Goal: Task Accomplishment & Management: Use online tool/utility

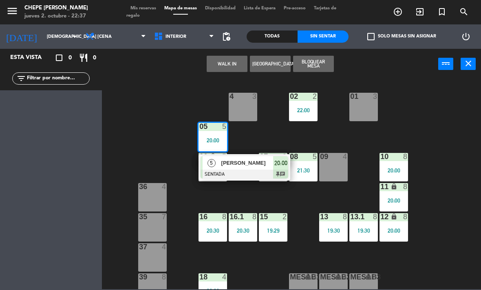
click at [251, 169] on div "[PERSON_NAME]" at bounding box center [246, 162] width 53 height 13
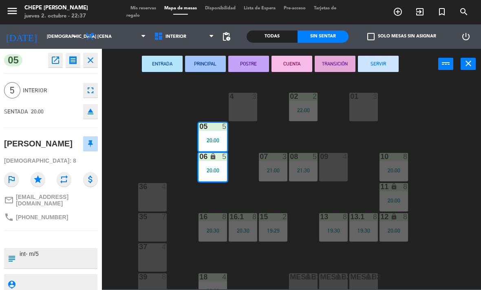
click at [384, 64] on button "SERVIR" at bounding box center [378, 64] width 41 height 16
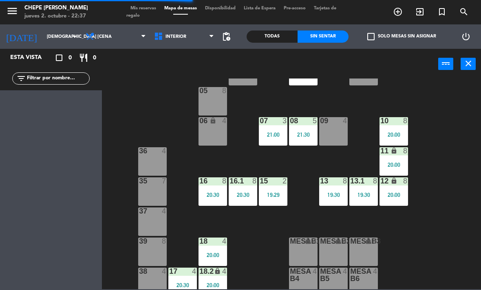
scroll to position [36, 0]
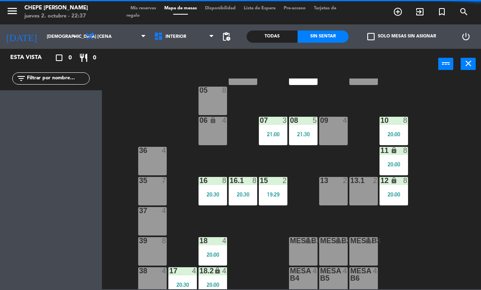
click at [331, 194] on div "13 2" at bounding box center [333, 191] width 29 height 29
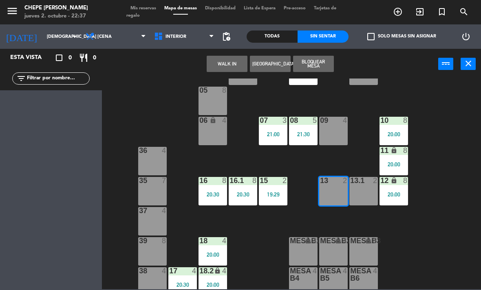
click at [462, 173] on div "02 2 22:00 4 3 01 3 05 8 06 lock 4 07 3 21:00 09 4 10 8 20:00 08 5 21:30 11 loc…" at bounding box center [294, 184] width 374 height 211
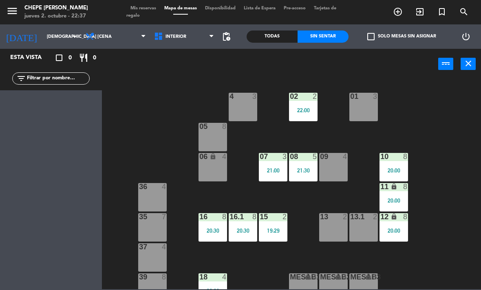
scroll to position [0, 0]
click at [181, 40] on span "Interior" at bounding box center [175, 36] width 21 height 5
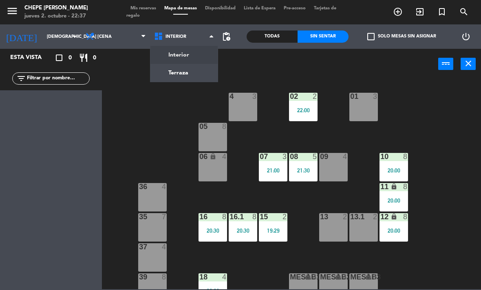
click at [191, 75] on ng-component "menu Chepe [PERSON_NAME] jueves 2. octubre - 22:37 Mis reservas Mapa de mesas D…" at bounding box center [240, 145] width 481 height 290
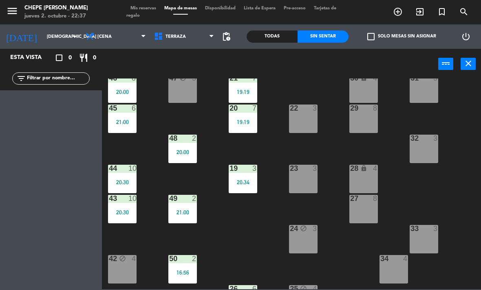
scroll to position [40, 0]
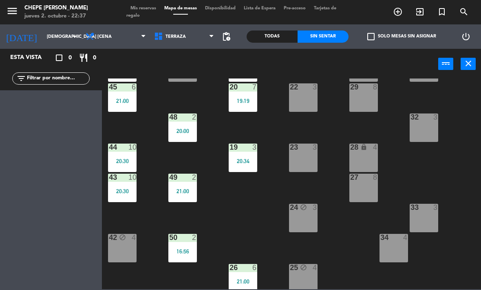
click at [251, 161] on div "20:34" at bounding box center [243, 161] width 29 height 6
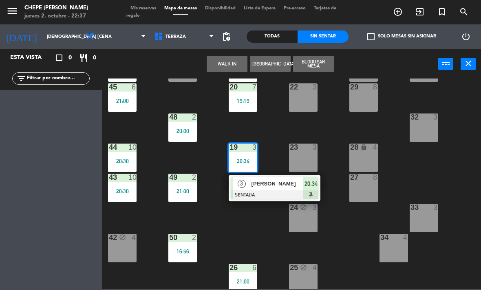
click at [276, 191] on div at bounding box center [275, 195] width 88 height 9
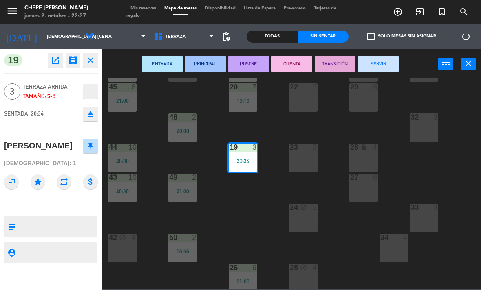
click at [376, 78] on div "30 lock 4" at bounding box center [363, 67] width 29 height 29
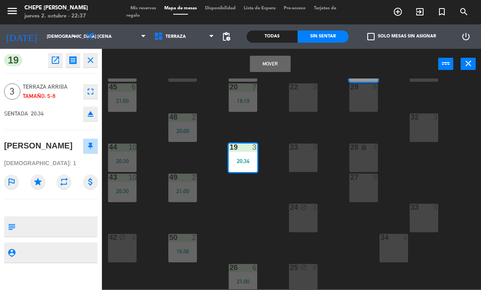
click at [249, 105] on div "20 7 19:19" at bounding box center [243, 98] width 29 height 29
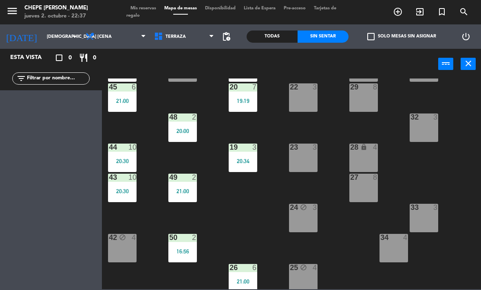
click at [249, 156] on div "19 3 20:34" at bounding box center [243, 158] width 29 height 29
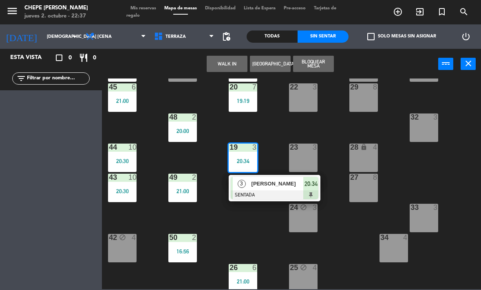
click at [271, 190] on div "[PERSON_NAME]" at bounding box center [277, 183] width 53 height 13
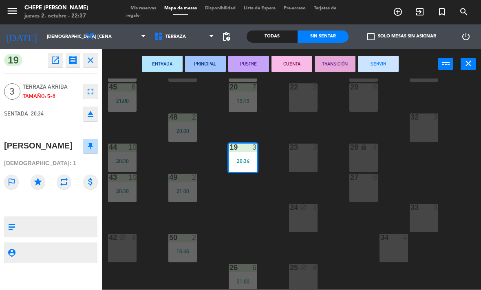
click at [374, 62] on button "SERVIR" at bounding box center [378, 64] width 41 height 16
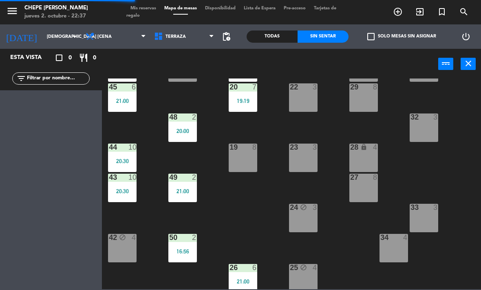
click at [249, 103] on div "19:19" at bounding box center [243, 101] width 29 height 6
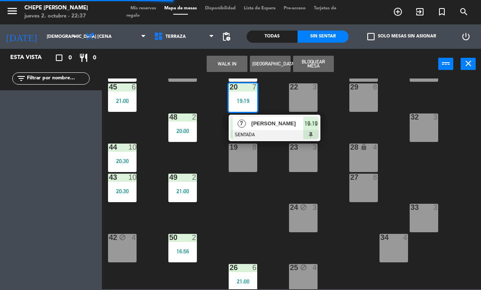
click at [278, 130] on div "[PERSON_NAME]" at bounding box center [277, 123] width 53 height 13
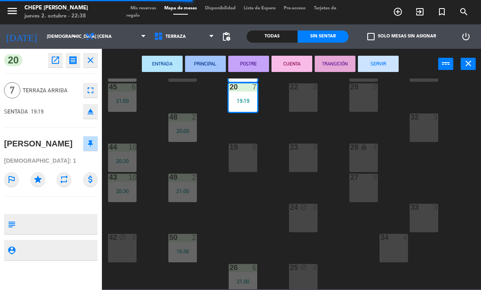
click at [375, 62] on button "SERVIR" at bounding box center [378, 64] width 41 height 16
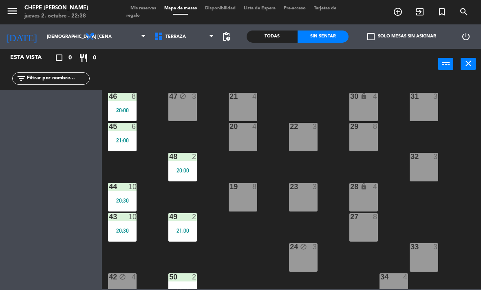
scroll to position [0, 0]
click at [188, 228] on div "21:00" at bounding box center [182, 231] width 29 height 6
click at [276, 240] on div "21 4 30 lock 4 46 8 20:00 47 block 3 31 3 20 4 22 3 29 8 45 6 21:00 32 3 48 2 2…" at bounding box center [294, 184] width 374 height 211
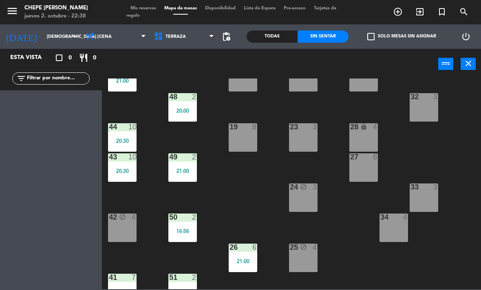
scroll to position [60, 0]
click at [187, 230] on div "16:56" at bounding box center [182, 231] width 29 height 6
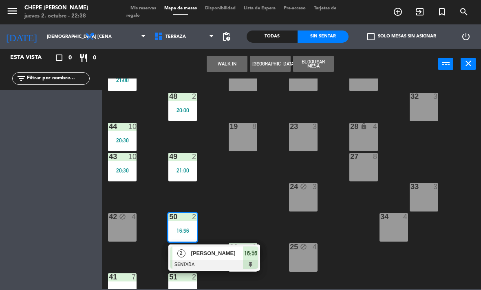
click at [216, 262] on div at bounding box center [214, 264] width 88 height 9
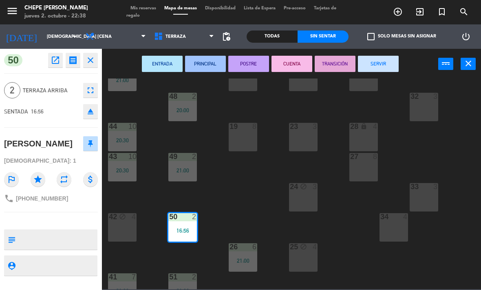
click at [376, 67] on button "SERVIR" at bounding box center [378, 64] width 41 height 16
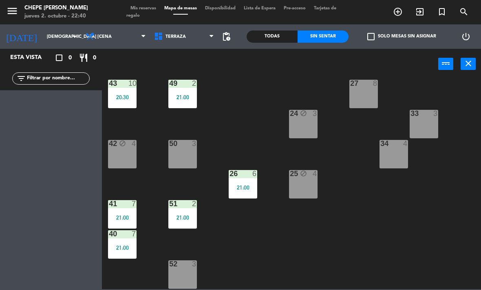
scroll to position [134, 0]
click at [192, 215] on div "21:00" at bounding box center [182, 218] width 29 height 6
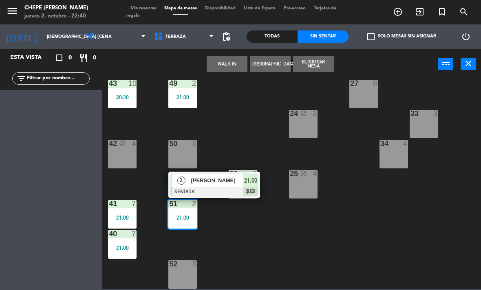
click at [216, 186] on div "[PERSON_NAME]" at bounding box center [216, 180] width 53 height 13
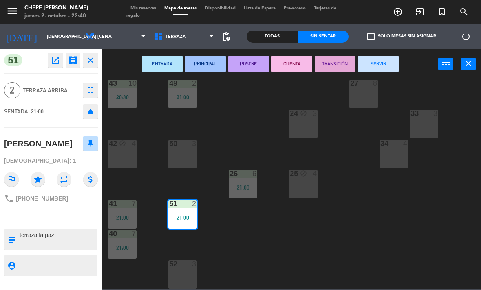
click at [379, 68] on button "SERVIR" at bounding box center [378, 64] width 41 height 16
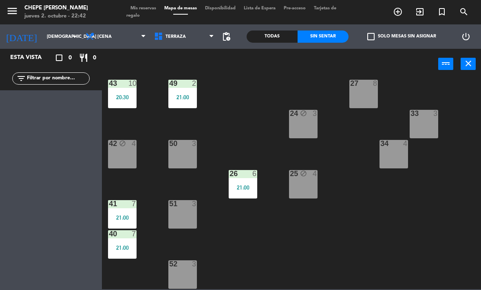
click at [130, 207] on div "7" at bounding box center [135, 203] width 13 height 7
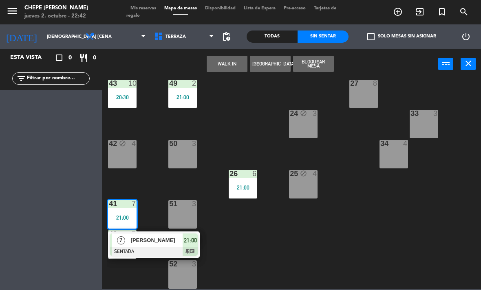
click at [163, 244] on span "[PERSON_NAME]" at bounding box center [157, 240] width 52 height 9
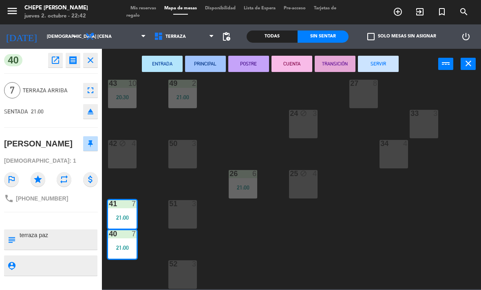
click at [378, 67] on button "SERVIR" at bounding box center [378, 64] width 41 height 16
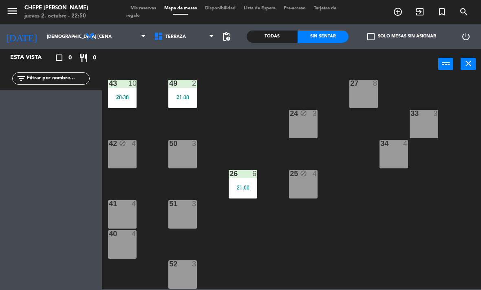
click at [174, 40] on span "Terraza" at bounding box center [175, 36] width 20 height 5
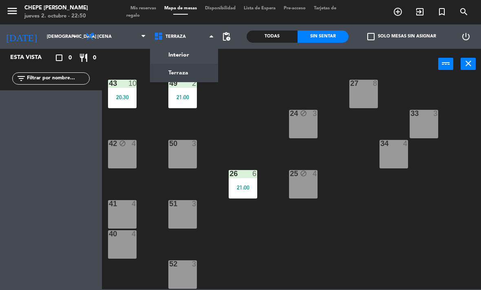
click at [193, 49] on ng-component "menu Chepe [PERSON_NAME] jueves 2. octubre - 22:50 Mis reservas Mapa de mesas D…" at bounding box center [240, 145] width 481 height 290
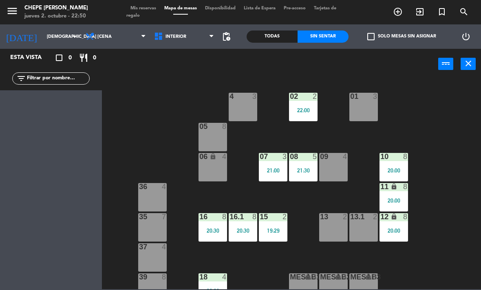
click at [248, 121] on div "4 3" at bounding box center [243, 107] width 29 height 29
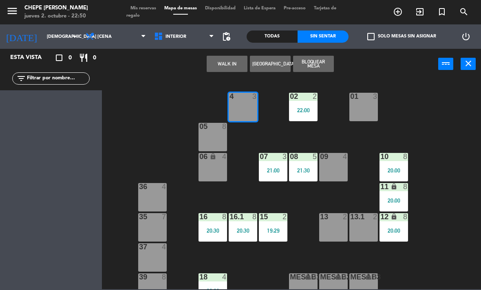
click at [235, 62] on button "WALK IN" at bounding box center [227, 64] width 41 height 16
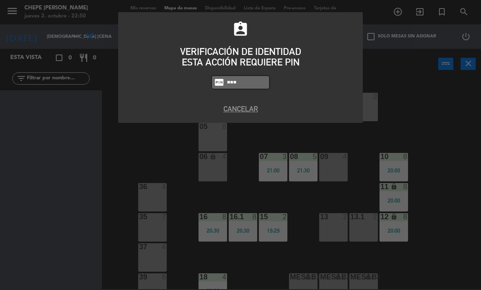
type input "1843"
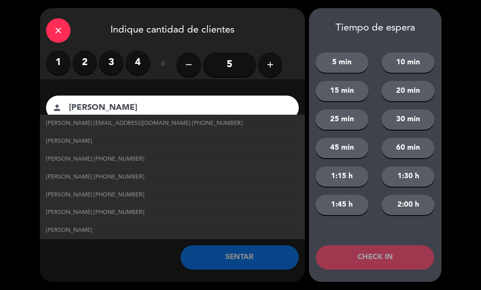
type input "[PERSON_NAME]"
click at [87, 61] on label "2" at bounding box center [85, 63] width 24 height 24
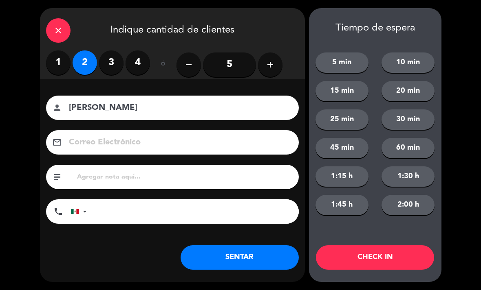
click at [267, 259] on button "SENTAR" at bounding box center [239, 258] width 118 height 24
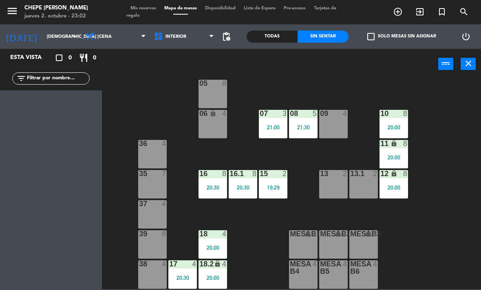
scroll to position [43, 0]
click at [218, 242] on div "18 4 20:00" at bounding box center [212, 245] width 29 height 29
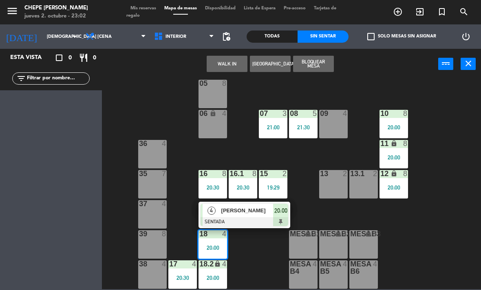
click at [252, 216] on div "[PERSON_NAME]" at bounding box center [246, 210] width 53 height 13
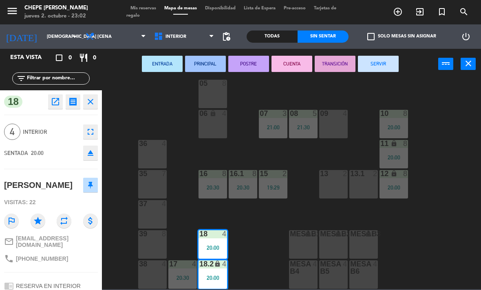
click at [390, 66] on button "SERVIR" at bounding box center [378, 64] width 41 height 16
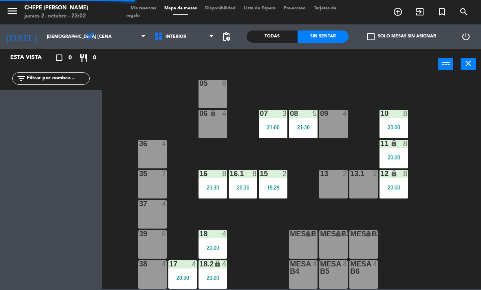
click at [185, 265] on div at bounding box center [182, 264] width 13 height 7
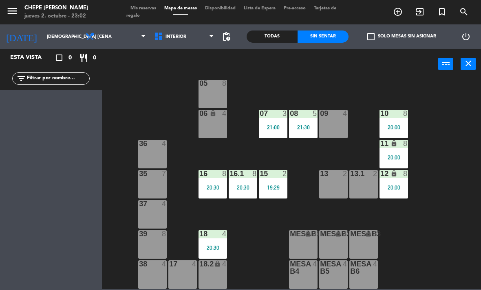
click at [275, 239] on div "02 2 22:00 4 2 22:50 01 3 05 8 06 lock 4 07 3 21:00 09 4 10 8 20:00 08 5 21:30 …" at bounding box center [294, 184] width 374 height 211
click at [222, 246] on div "20:30" at bounding box center [212, 248] width 29 height 6
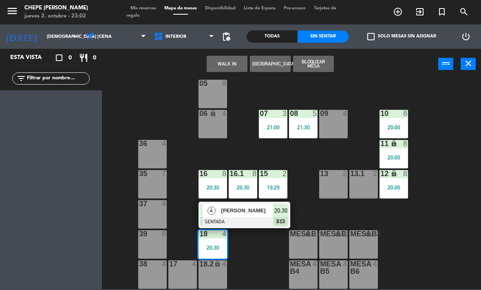
click at [259, 217] on div "[PERSON_NAME]" at bounding box center [246, 210] width 53 height 13
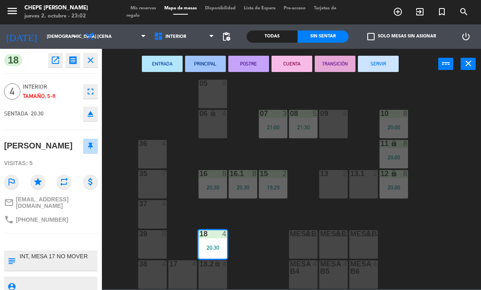
click at [377, 71] on button "SERVIR" at bounding box center [378, 64] width 41 height 16
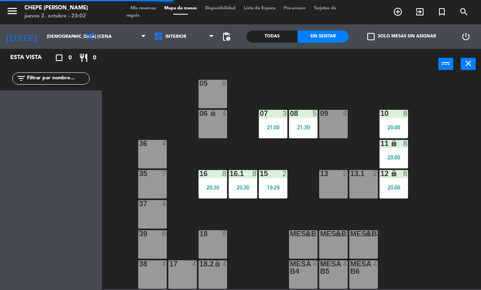
click at [173, 34] on span "Interior" at bounding box center [175, 36] width 21 height 5
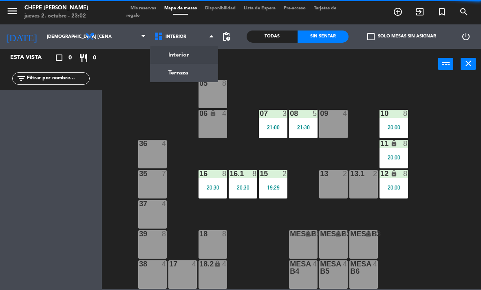
click at [190, 74] on ng-component "menu Chepe [PERSON_NAME] jueves 2. octubre - 23:02 Mis reservas Mapa de mesas D…" at bounding box center [240, 145] width 481 height 290
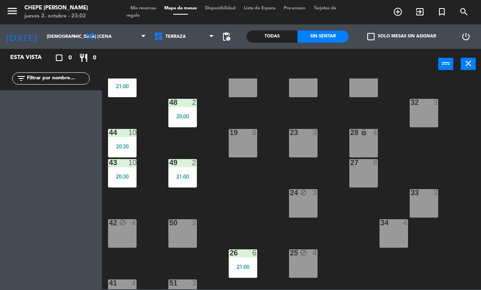
scroll to position [54, 0]
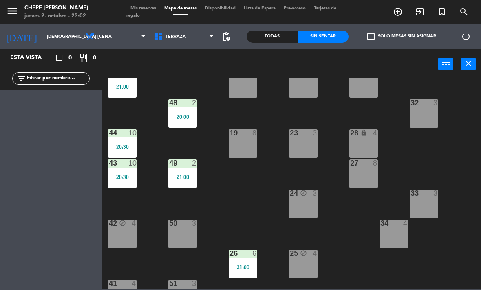
click at [247, 258] on div "26 6" at bounding box center [243, 254] width 29 height 8
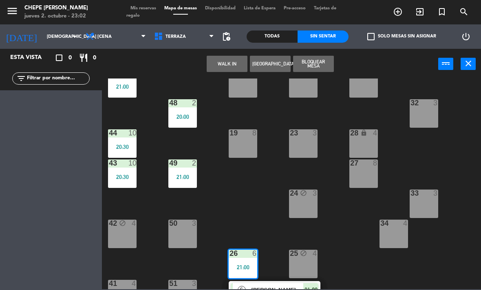
click at [253, 89] on div "20 4" at bounding box center [243, 83] width 29 height 29
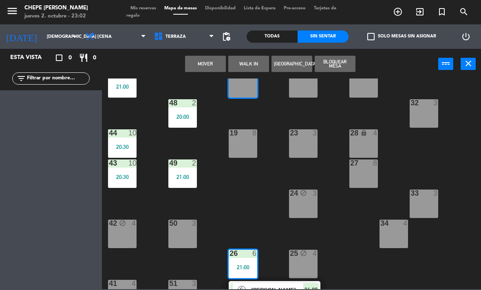
click at [210, 64] on button "Mover" at bounding box center [205, 64] width 41 height 16
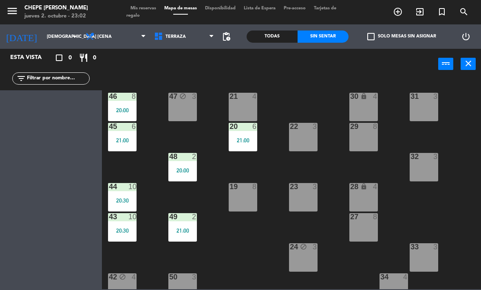
scroll to position [0, 0]
click at [247, 140] on div "21:00" at bounding box center [243, 141] width 29 height 6
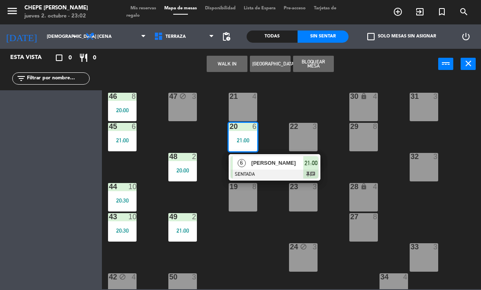
click at [271, 165] on span "[PERSON_NAME]" at bounding box center [277, 163] width 52 height 9
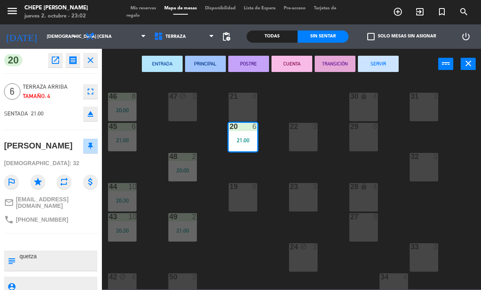
click at [248, 106] on div "21 4" at bounding box center [243, 107] width 29 height 29
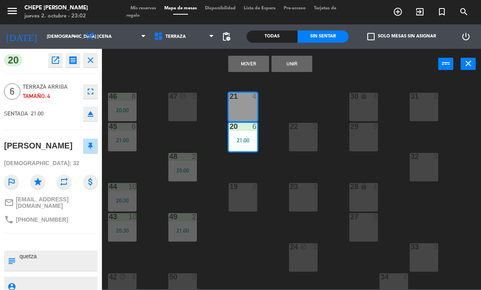
click at [255, 70] on button "Mover" at bounding box center [248, 64] width 41 height 16
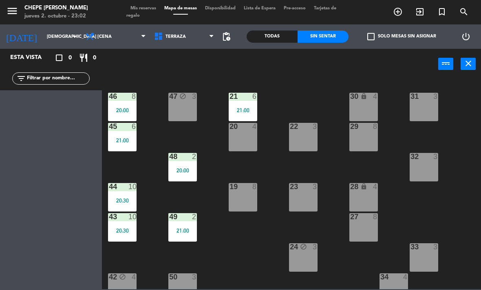
click at [253, 106] on div "21 6 21:00" at bounding box center [243, 107] width 29 height 29
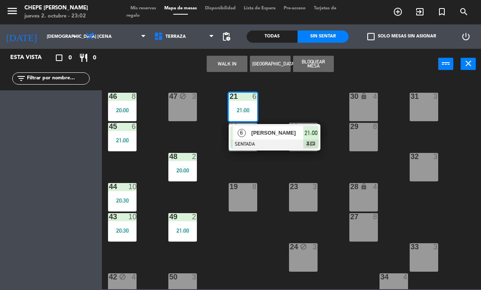
click at [272, 133] on span "[PERSON_NAME]" at bounding box center [277, 133] width 52 height 9
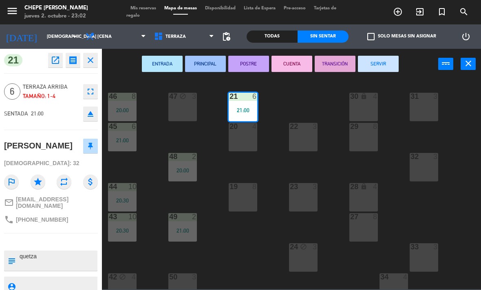
click at [245, 139] on div "20 4" at bounding box center [243, 137] width 29 height 29
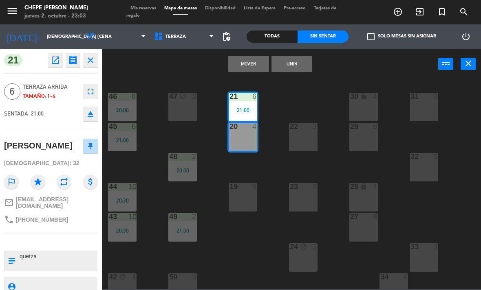
click at [290, 67] on button "Unir" at bounding box center [291, 64] width 41 height 16
